Goal: Task Accomplishment & Management: Manage account settings

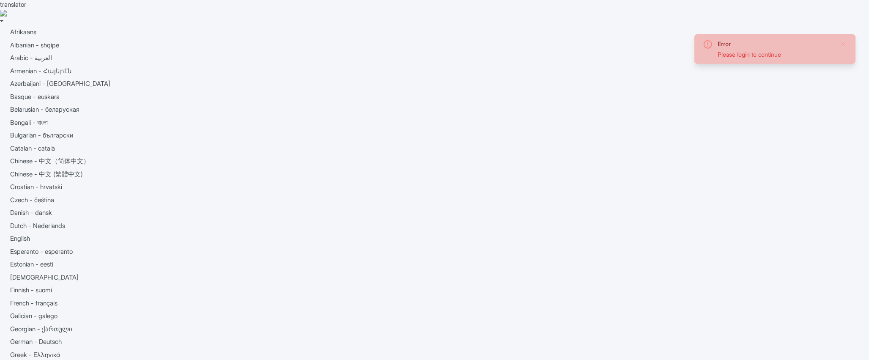
drag, startPoint x: 0, startPoint y: 0, endPoint x: 550, endPoint y: 214, distance: 590.2
click at [843, 45] on button "Close" at bounding box center [844, 44] width 7 height 10
